Goal: Task Accomplishment & Management: Complete application form

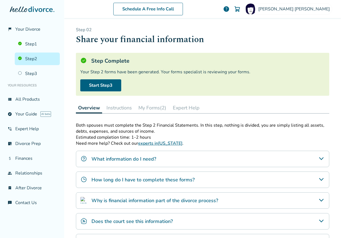
click at [156, 107] on button "My Forms (2)" at bounding box center [152, 107] width 32 height 11
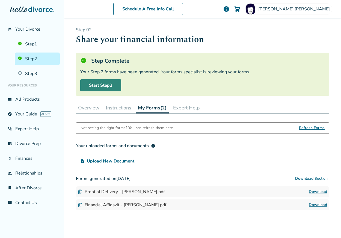
click at [107, 85] on link "Start Step 3" at bounding box center [100, 85] width 41 height 12
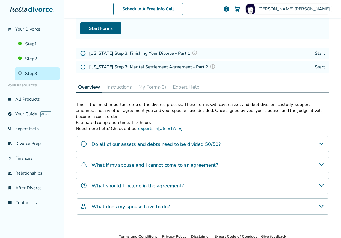
scroll to position [71, 0]
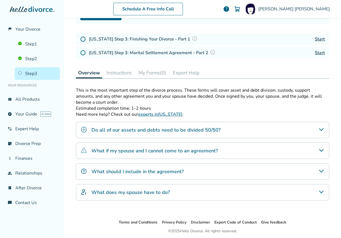
click at [321, 38] on link "Start" at bounding box center [320, 39] width 10 height 6
